Goal: Information Seeking & Learning: Learn about a topic

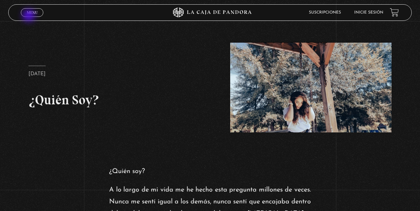
click at [29, 16] on span "Cerrar" at bounding box center [32, 18] width 16 height 5
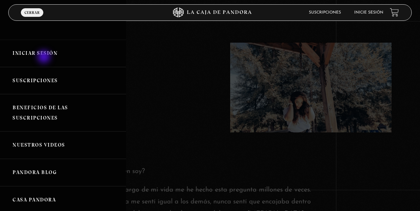
click at [44, 49] on link "Iniciar Sesión" at bounding box center [63, 53] width 126 height 27
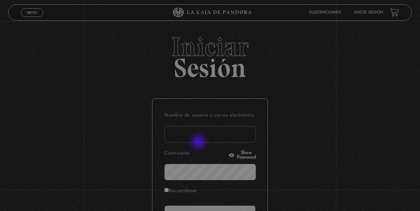
type input "lisbethfelixpaulino"
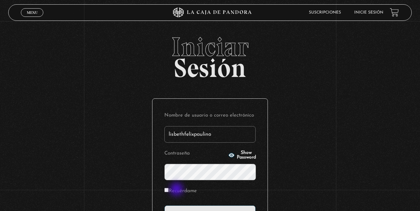
click at [177, 190] on label "Recuérdame" at bounding box center [180, 191] width 32 height 10
click at [169, 190] on input "Recuérdame" at bounding box center [166, 190] width 4 height 4
checkbox input "true"
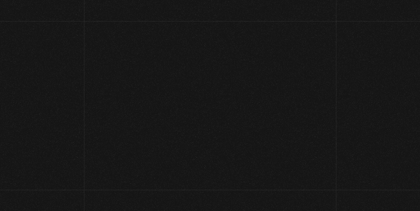
scroll to position [22, 0]
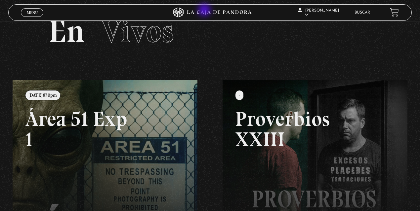
click at [205, 11] on icon at bounding box center [210, 13] width 126 height 10
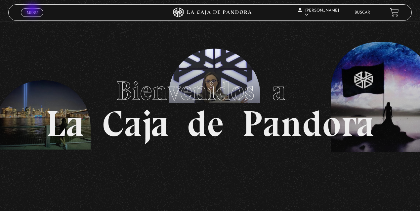
click at [33, 11] on span "Menu" at bounding box center [32, 13] width 11 height 4
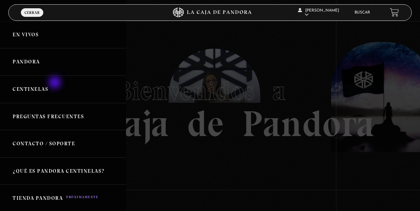
click at [56, 83] on link "Centinelas" at bounding box center [63, 89] width 126 height 27
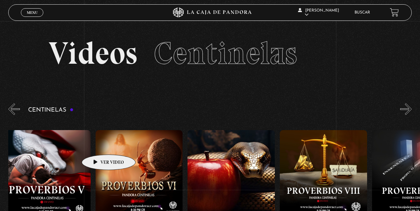
drag, startPoint x: 221, startPoint y: 158, endPoint x: 91, endPoint y: 145, distance: 130.6
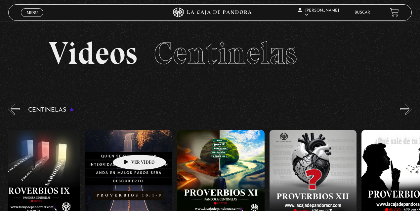
drag, startPoint x: 200, startPoint y: 148, endPoint x: 124, endPoint y: 146, distance: 75.7
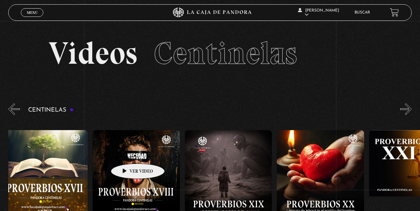
drag, startPoint x: 273, startPoint y: 146, endPoint x: 127, endPoint y: 154, distance: 145.7
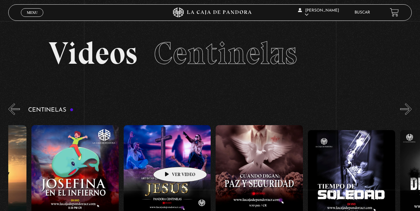
drag, startPoint x: 288, startPoint y: 152, endPoint x: 165, endPoint y: 158, distance: 122.5
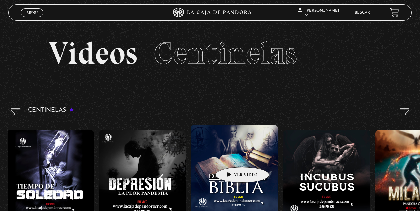
scroll to position [0, 2676]
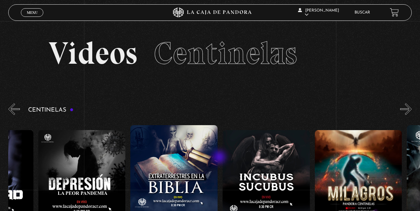
drag, startPoint x: 276, startPoint y: 153, endPoint x: 220, endPoint y: 158, distance: 56.8
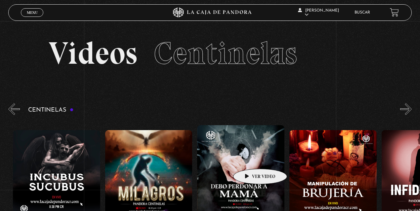
scroll to position [0, 2955]
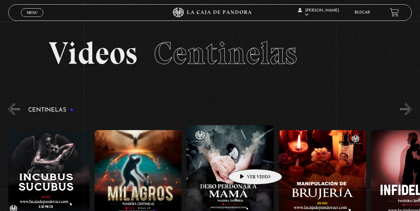
drag, startPoint x: 288, startPoint y: 157, endPoint x: 245, endPoint y: 159, distance: 43.7
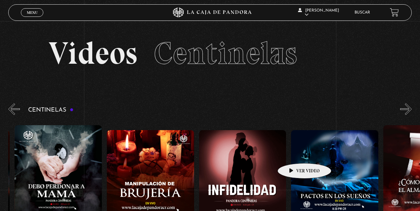
scroll to position [0, 3140]
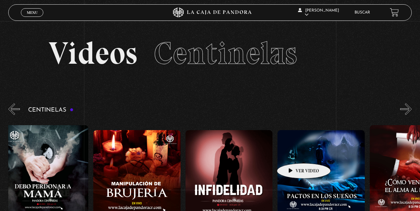
drag, startPoint x: 330, startPoint y: 152, endPoint x: 293, endPoint y: 153, distance: 36.7
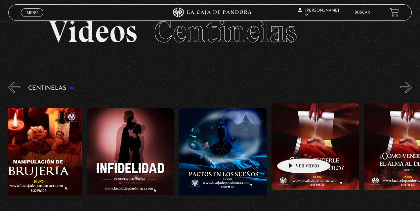
scroll to position [0, 3235]
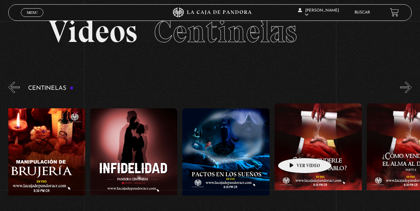
drag, startPoint x: 290, startPoint y: 147, endPoint x: 294, endPoint y: 148, distance: 4.7
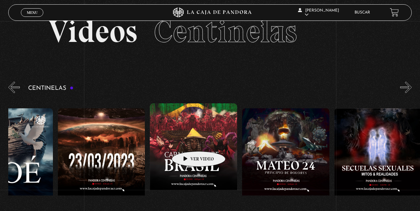
scroll to position [0, 3822]
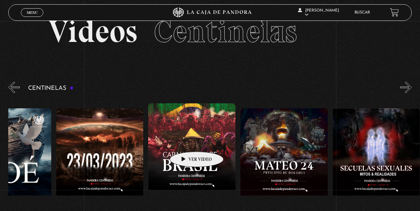
drag, startPoint x: 303, startPoint y: 138, endPoint x: 186, endPoint y: 142, distance: 116.8
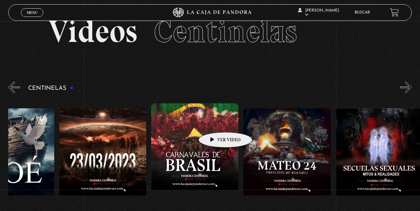
drag, startPoint x: 214, startPoint y: 141, endPoint x: 215, endPoint y: 121, distance: 19.5
click at [215, 121] on figure at bounding box center [194, 162] width 87 height 119
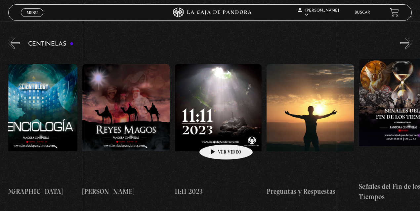
scroll to position [0, 4259]
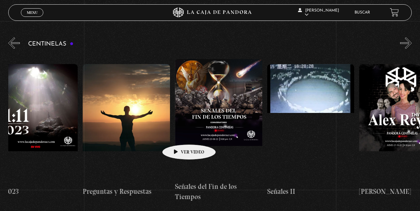
drag, startPoint x: 291, startPoint y: 128, endPoint x: 178, endPoint y: 135, distance: 112.9
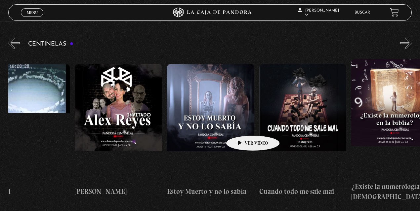
scroll to position [0, 4720]
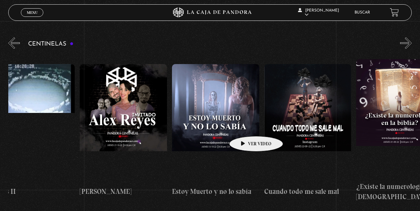
drag, startPoint x: 301, startPoint y: 126, endPoint x: 246, endPoint y: 126, distance: 55.2
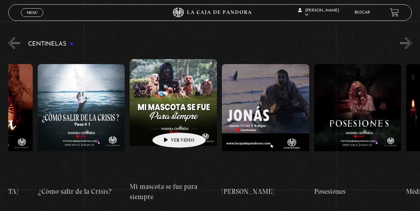
scroll to position [0, 5230]
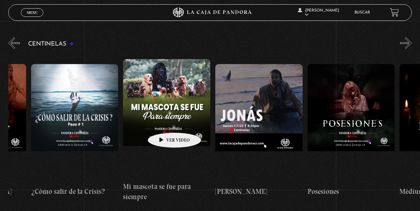
drag, startPoint x: 264, startPoint y: 108, endPoint x: 164, endPoint y: 123, distance: 101.0
click at [164, 123] on div "Como manejar las malas noticias? Centinelas 2025 Por qué [DEMOGRAPHIC_DATA] no …" at bounding box center [77, 131] width 10597 height 154
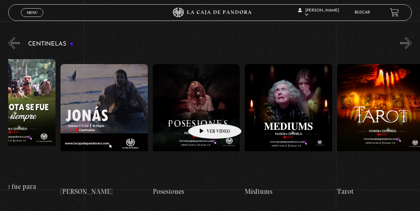
scroll to position [0, 5388]
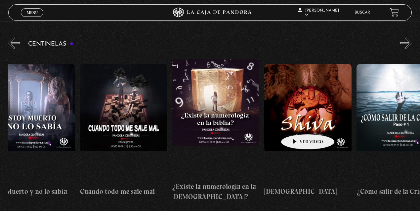
drag, startPoint x: 216, startPoint y: 113, endPoint x: 301, endPoint y: 124, distance: 86.3
click at [301, 124] on div "Como manejar las malas noticias? Centinelas 2025 Por qué [DEMOGRAPHIC_DATA] no …" at bounding box center [402, 131] width 10597 height 154
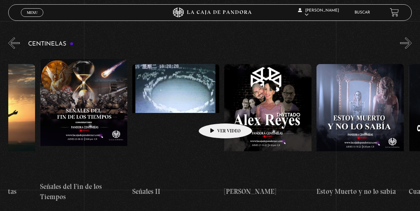
drag, startPoint x: 154, startPoint y: 109, endPoint x: 216, endPoint y: 113, distance: 62.3
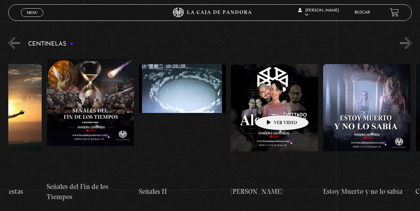
click at [271, 105] on figure at bounding box center [274, 123] width 87 height 119
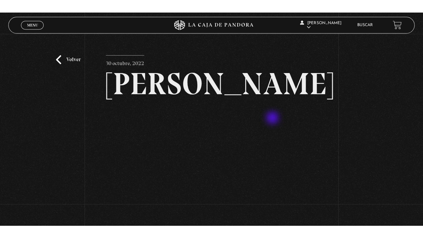
scroll to position [22, 0]
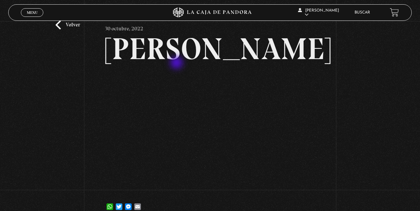
click at [175, 60] on h2 "[PERSON_NAME]" at bounding box center [210, 49] width 210 height 30
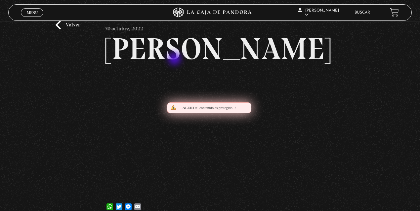
click at [175, 60] on h2 "[PERSON_NAME]" at bounding box center [210, 49] width 210 height 30
click at [174, 56] on h2 "[PERSON_NAME]" at bounding box center [210, 49] width 210 height 30
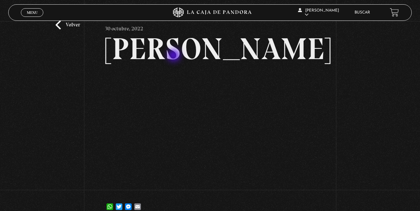
drag, startPoint x: 240, startPoint y: 56, endPoint x: 144, endPoint y: 56, distance: 95.2
click at [145, 56] on h2 "[PERSON_NAME]" at bounding box center [210, 49] width 210 height 30
